Goal: Navigation & Orientation: Find specific page/section

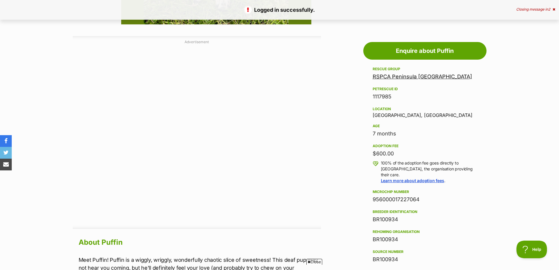
drag, startPoint x: 563, startPoint y: 82, endPoint x: 563, endPoint y: -4, distance: 86.0
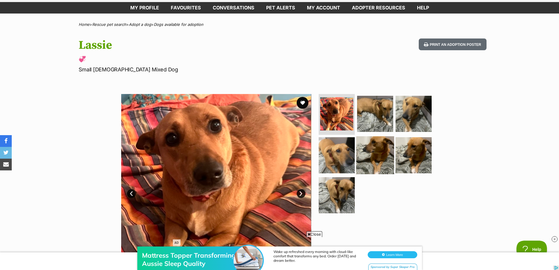
scroll to position [59, 0]
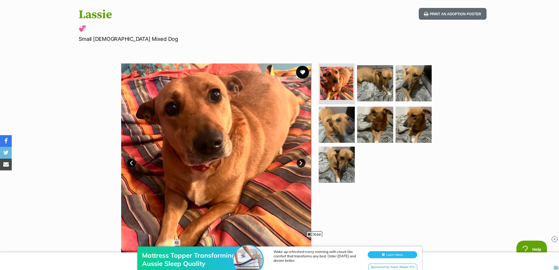
click at [299, 72] on button "favourite" at bounding box center [302, 72] width 13 height 13
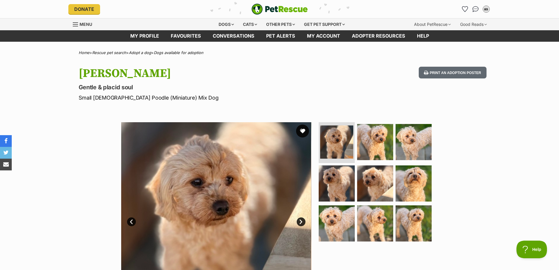
click at [302, 133] on button "favourite" at bounding box center [302, 130] width 13 height 13
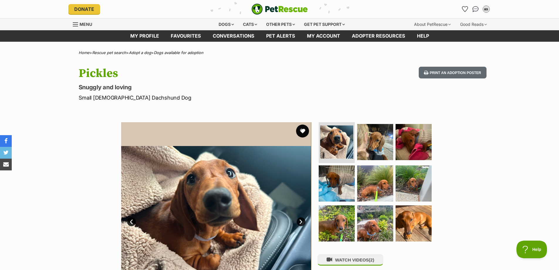
click at [302, 134] on button "favourite" at bounding box center [302, 130] width 13 height 13
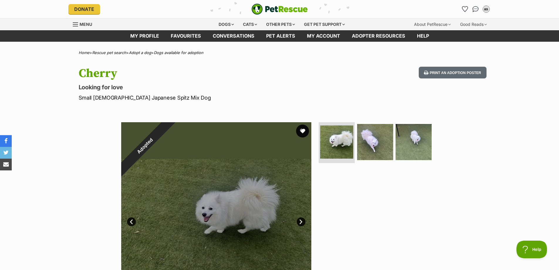
click at [303, 130] on button "favourite" at bounding box center [302, 130] width 13 height 13
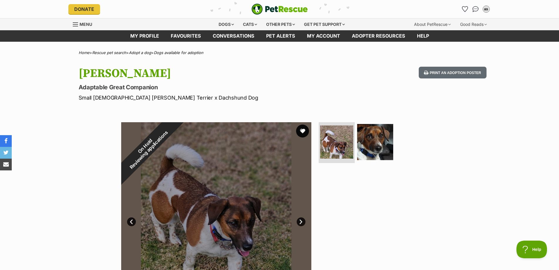
click at [307, 132] on button "favourite" at bounding box center [302, 130] width 13 height 13
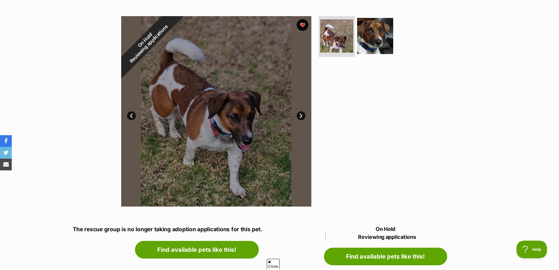
scroll to position [117, 0]
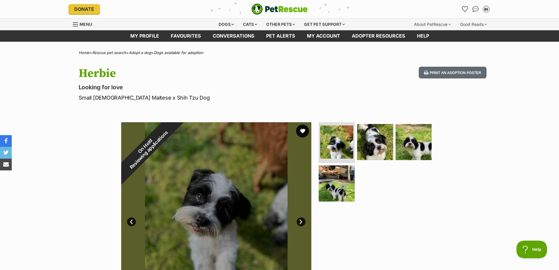
click at [301, 131] on button "favourite" at bounding box center [302, 130] width 13 height 13
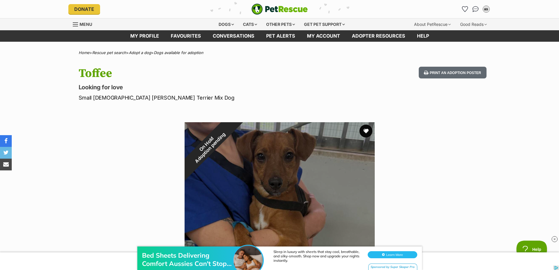
click at [368, 134] on button "favourite" at bounding box center [366, 130] width 13 height 13
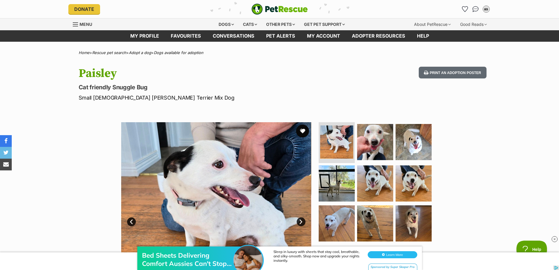
click at [303, 131] on button "favourite" at bounding box center [302, 130] width 13 height 13
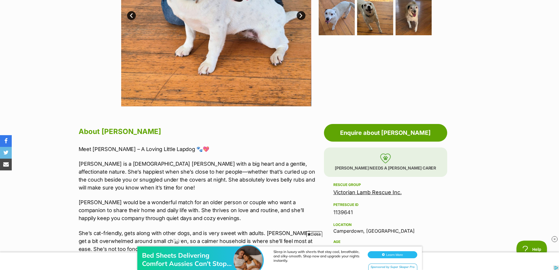
scroll to position [59, 0]
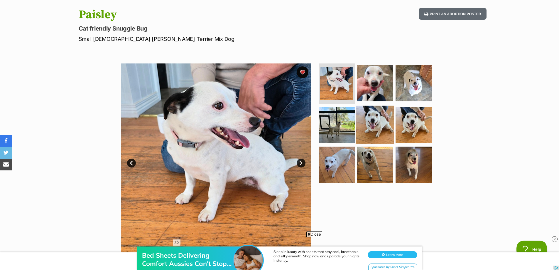
click at [381, 123] on img at bounding box center [375, 125] width 38 height 38
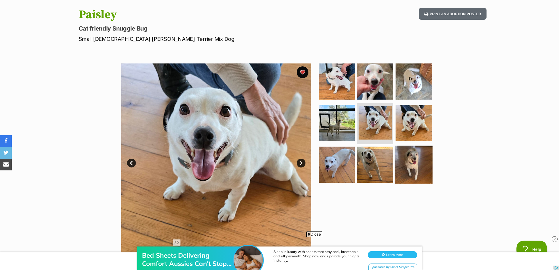
click at [412, 156] on img at bounding box center [414, 165] width 38 height 38
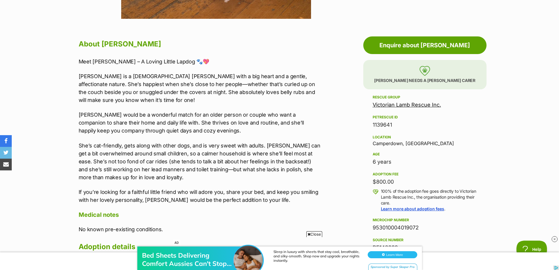
scroll to position [0, 0]
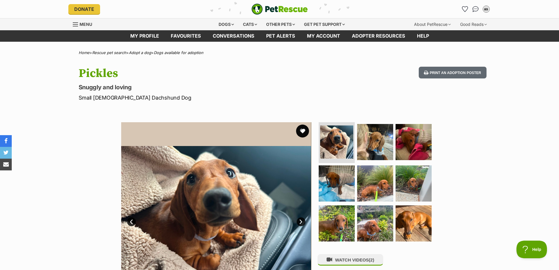
click at [303, 131] on button "favourite" at bounding box center [302, 130] width 13 height 13
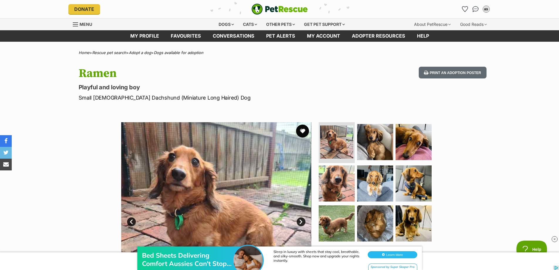
click at [303, 129] on button "favourite" at bounding box center [302, 130] width 13 height 13
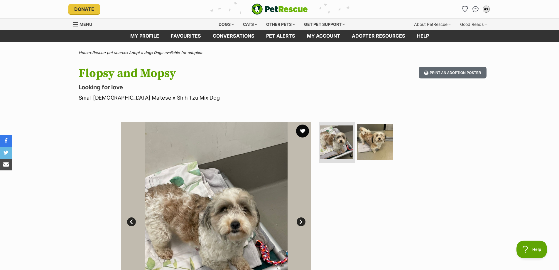
click at [299, 132] on button "favourite" at bounding box center [302, 130] width 13 height 13
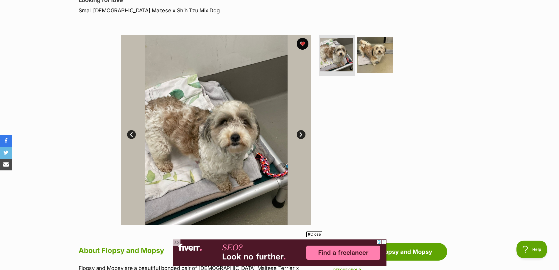
scroll to position [88, 0]
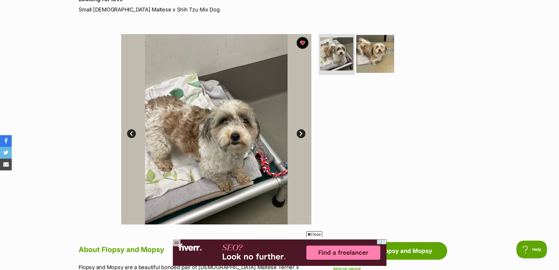
click at [373, 59] on img at bounding box center [375, 54] width 38 height 38
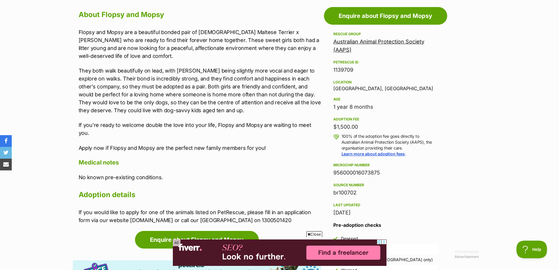
scroll to position [0, 0]
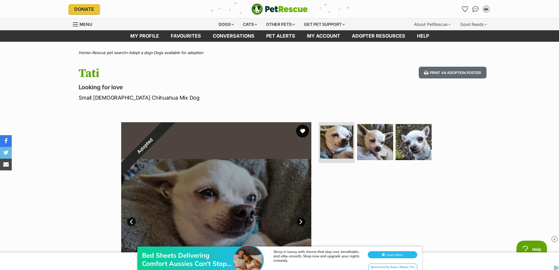
click at [301, 133] on button "favourite" at bounding box center [302, 130] width 13 height 13
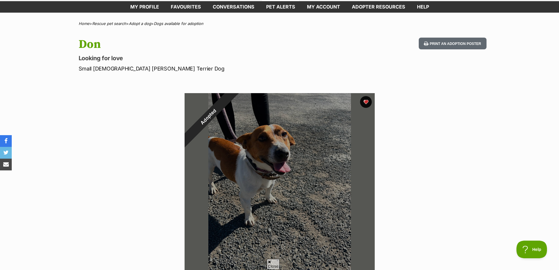
scroll to position [29, 0]
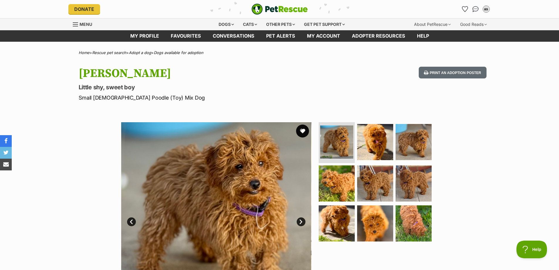
click at [303, 129] on button "favourite" at bounding box center [302, 130] width 13 height 13
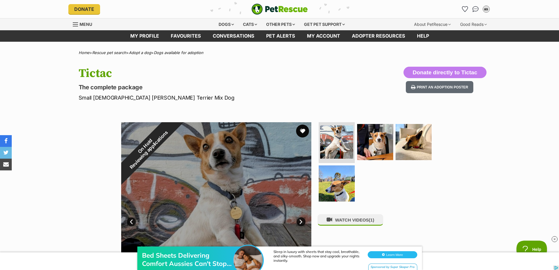
click at [299, 132] on button "favourite" at bounding box center [302, 130] width 13 height 13
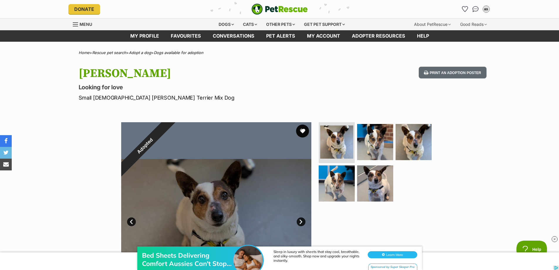
click at [302, 129] on button "favourite" at bounding box center [302, 130] width 13 height 13
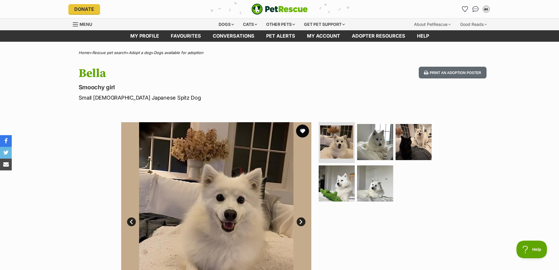
click at [306, 130] on button "favourite" at bounding box center [302, 130] width 13 height 13
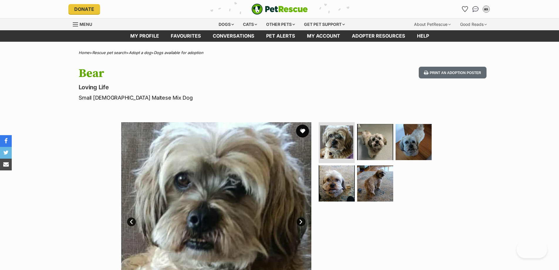
click at [303, 131] on button "favourite" at bounding box center [302, 130] width 13 height 13
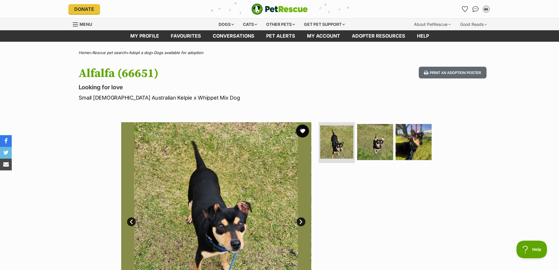
click at [306, 131] on button "favourite" at bounding box center [302, 130] width 13 height 13
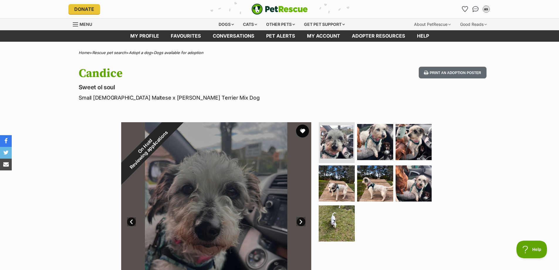
click at [302, 132] on button "favourite" at bounding box center [302, 130] width 13 height 13
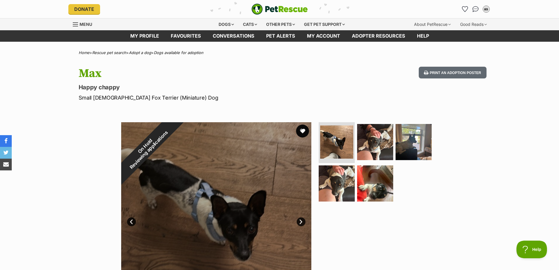
click at [302, 132] on button "favourite" at bounding box center [302, 130] width 13 height 13
